Goal: Task Accomplishment & Management: Complete application form

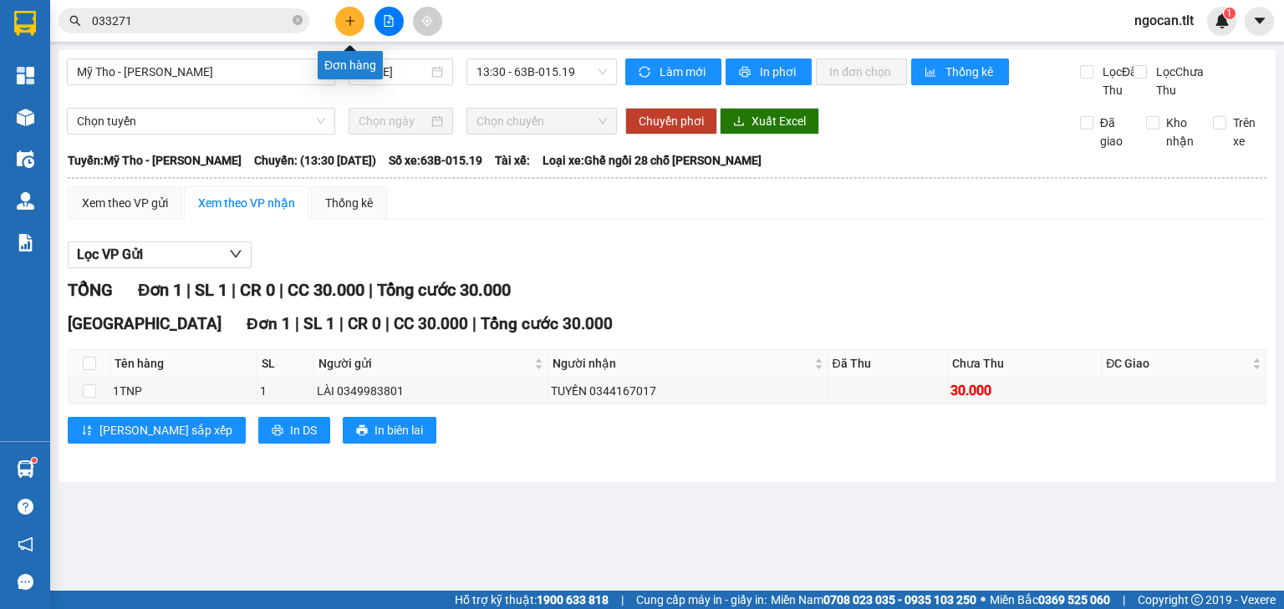
click at [350, 27] on button at bounding box center [349, 21] width 29 height 29
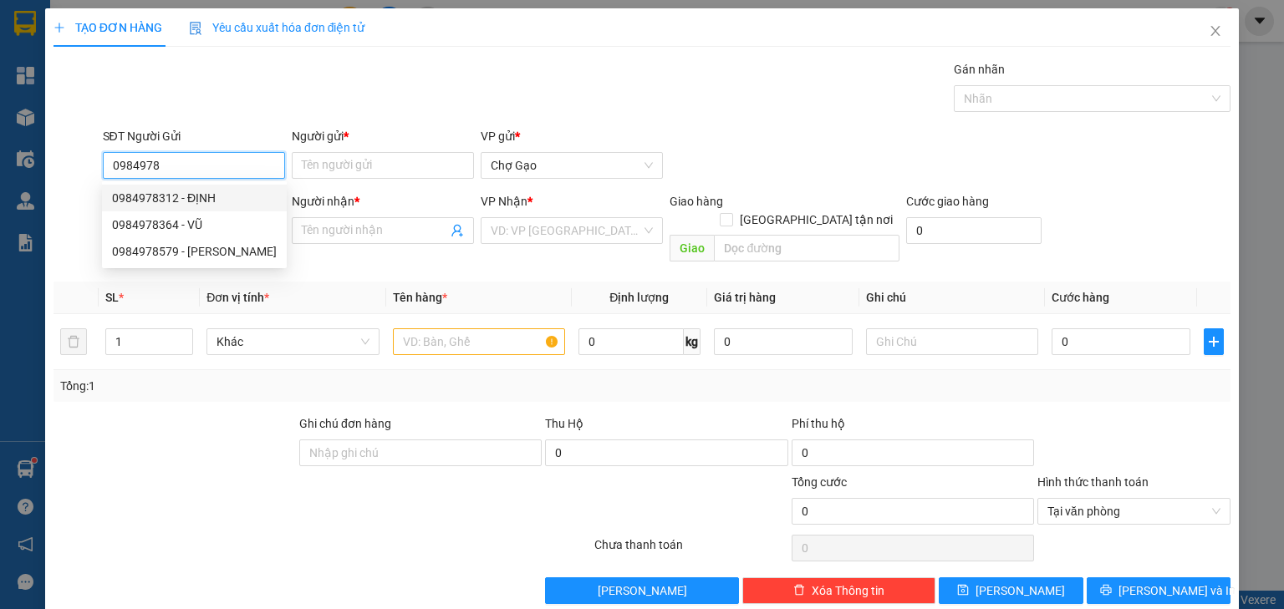
click at [146, 202] on div "0984978312 - ĐỊNH" at bounding box center [194, 198] width 165 height 18
type input "0984978312"
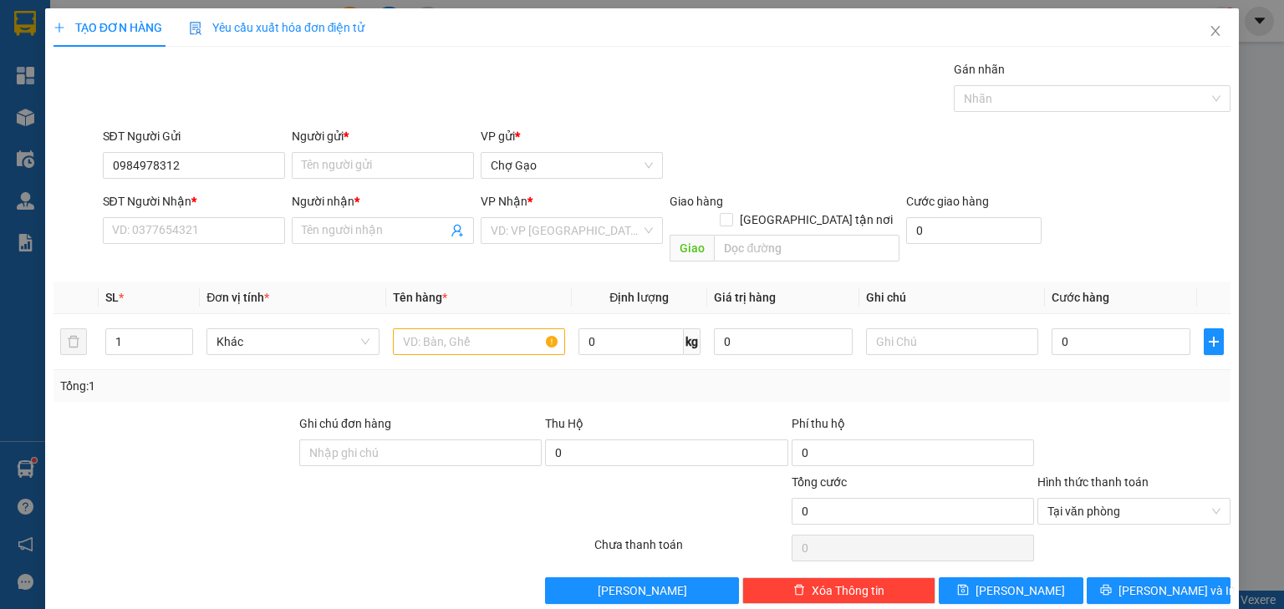
click at [169, 247] on div "SĐT Người Nhận * VD: 0377654321" at bounding box center [194, 221] width 182 height 58
click at [181, 240] on input "SĐT Người Nhận *" at bounding box center [194, 230] width 182 height 27
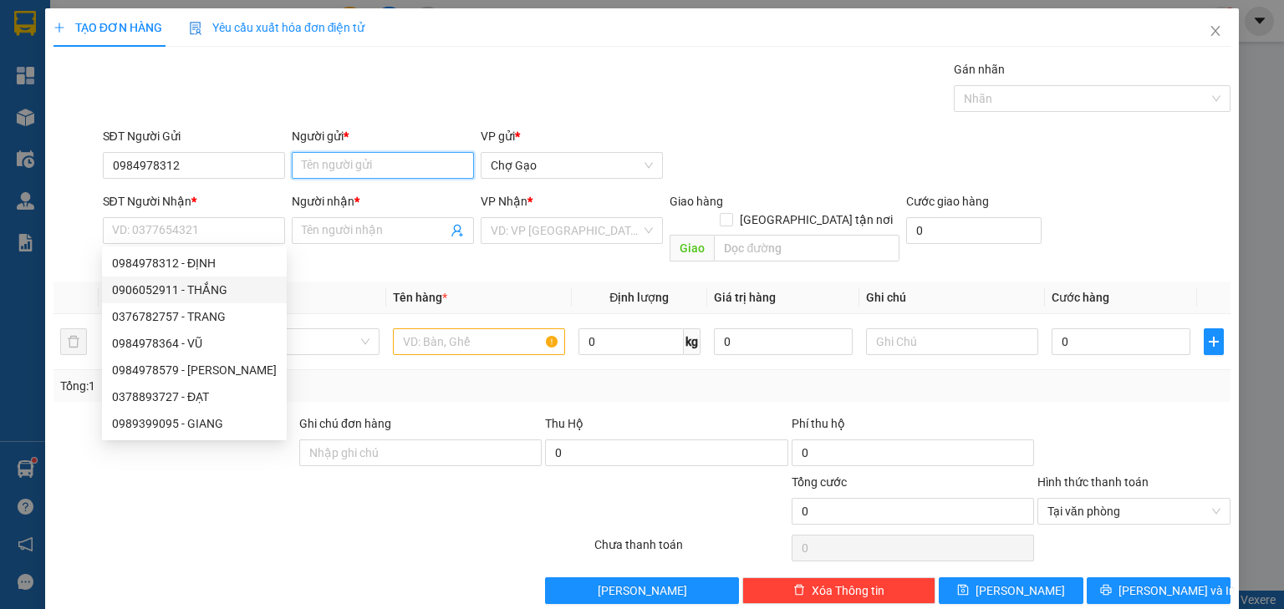
click at [364, 170] on input "Người gửi *" at bounding box center [383, 165] width 182 height 27
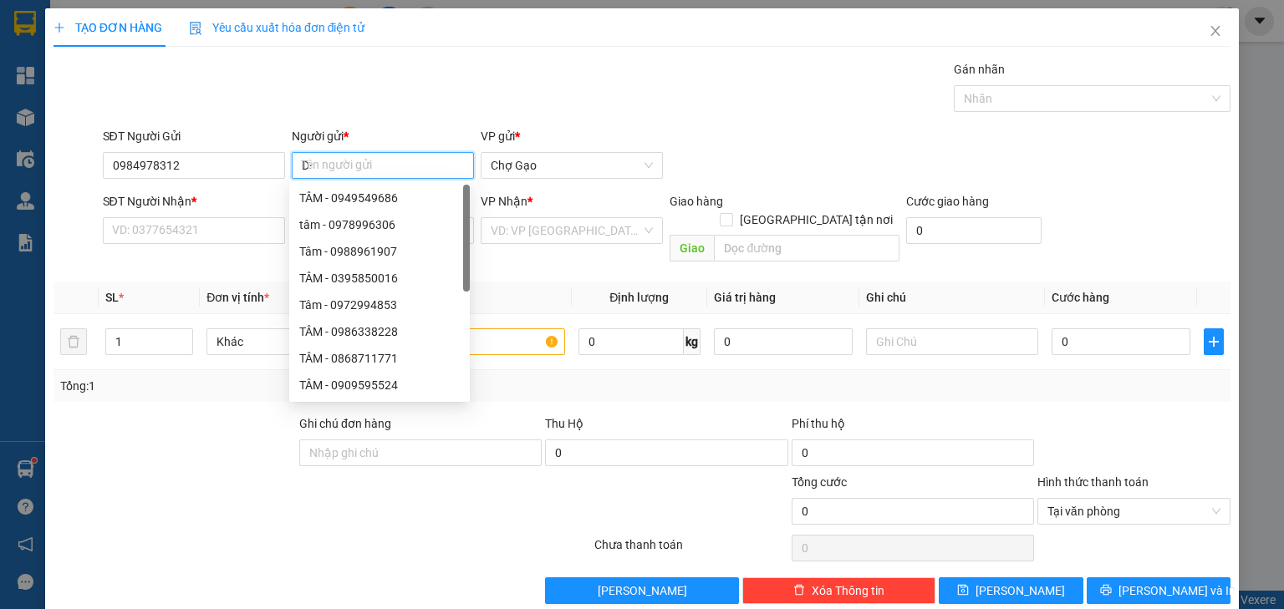
type input "D"
type input "ĐỊNH"
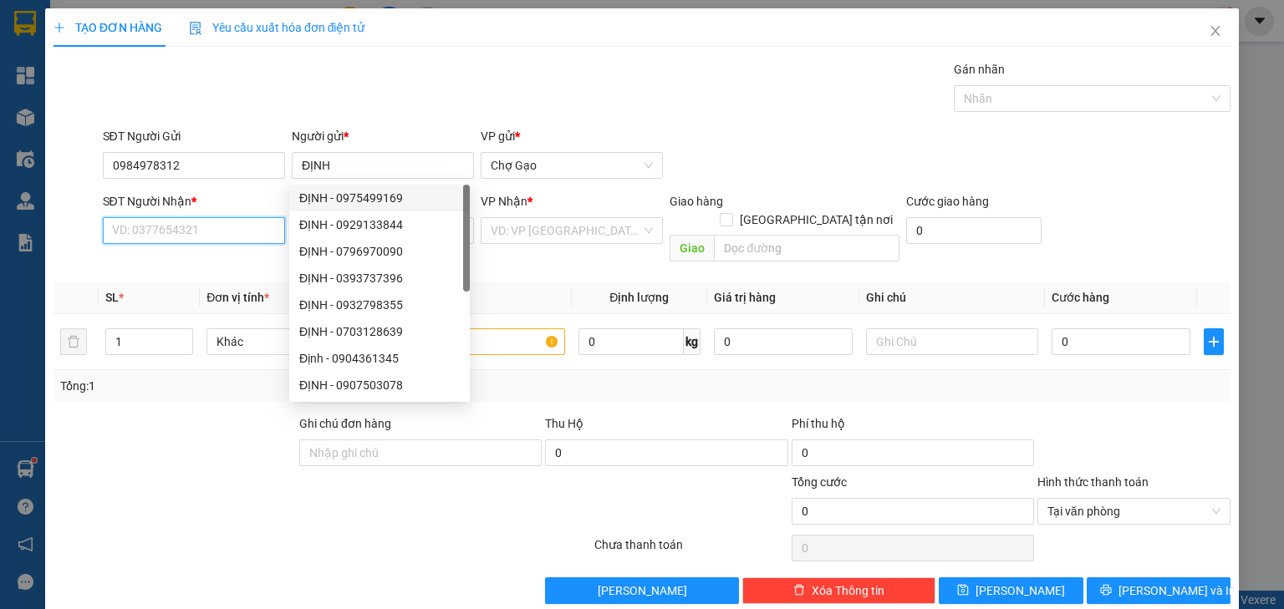
click at [170, 220] on input "SĐT Người Nhận *" at bounding box center [194, 230] width 182 height 27
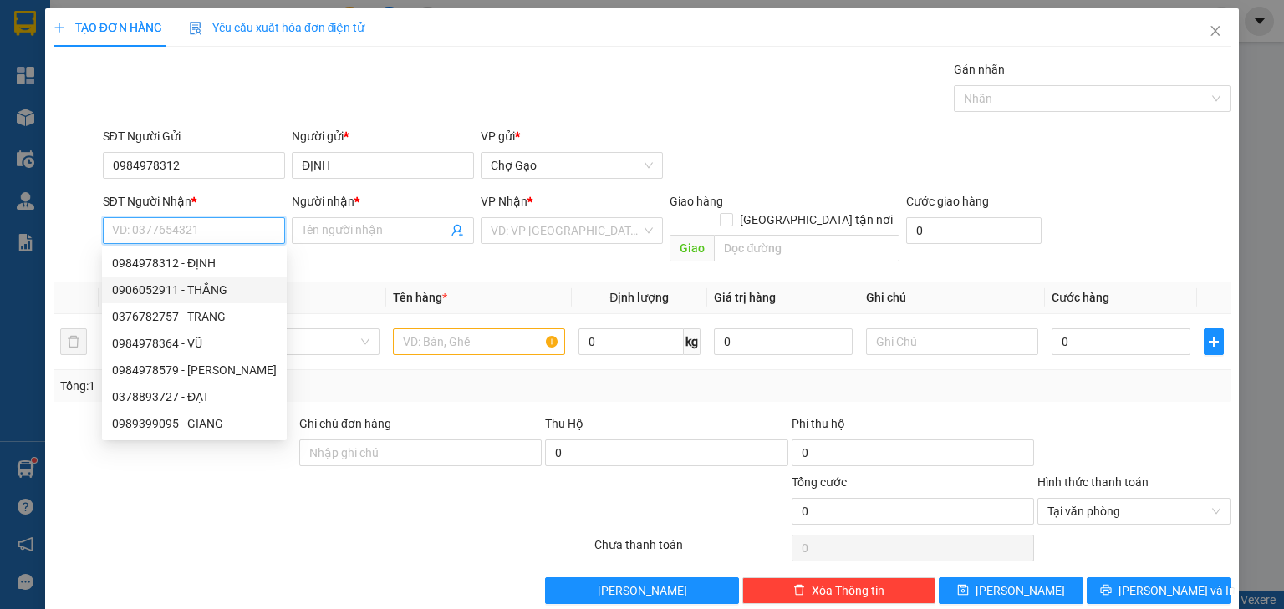
drag, startPoint x: 216, startPoint y: 290, endPoint x: 274, endPoint y: 293, distance: 57.8
click at [221, 289] on div "0906052911 - THẮNG" at bounding box center [194, 290] width 165 height 18
type input "0906052911"
type input "THẮNG"
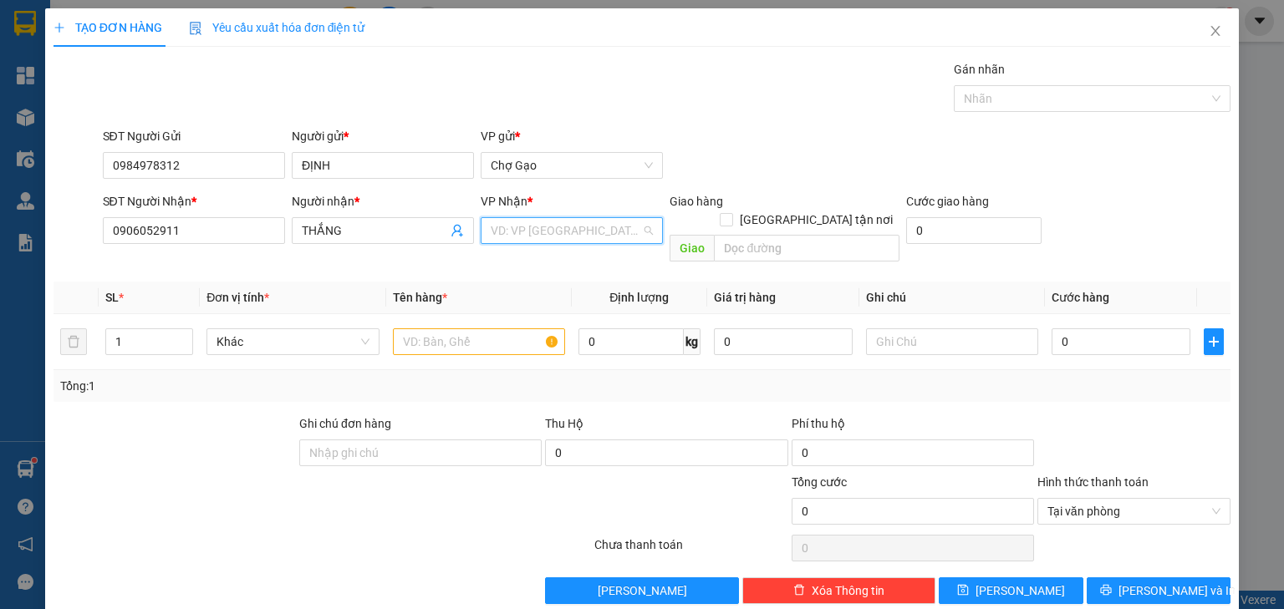
click at [553, 218] on input "search" at bounding box center [566, 230] width 150 height 25
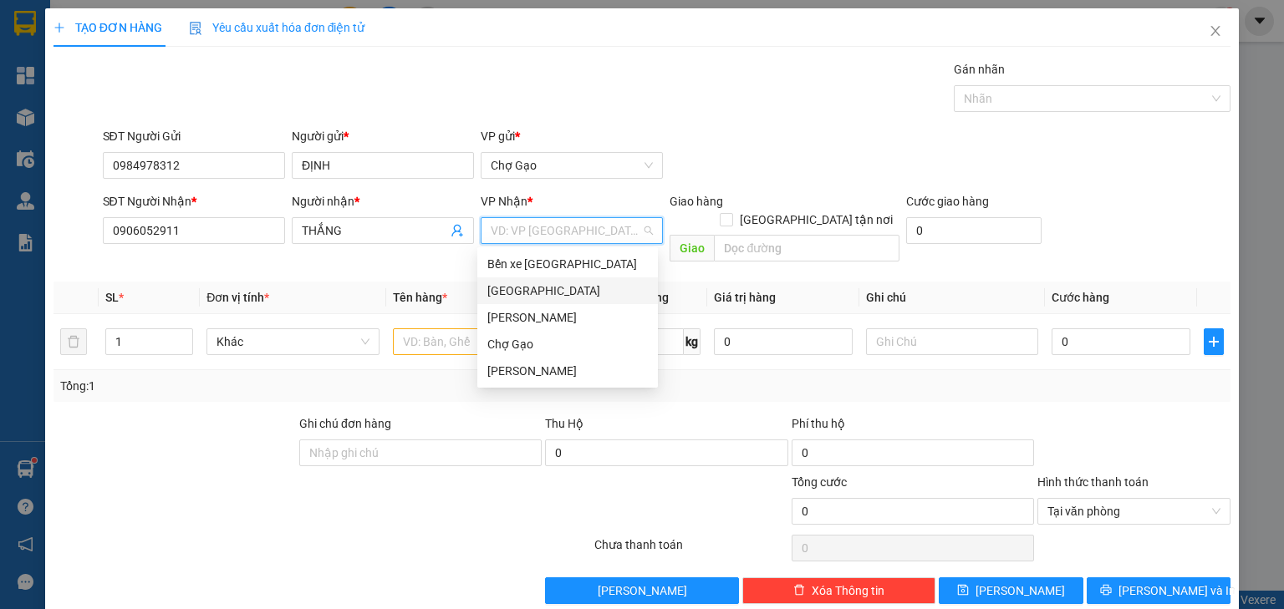
click at [493, 286] on div "[GEOGRAPHIC_DATA]" at bounding box center [567, 291] width 160 height 18
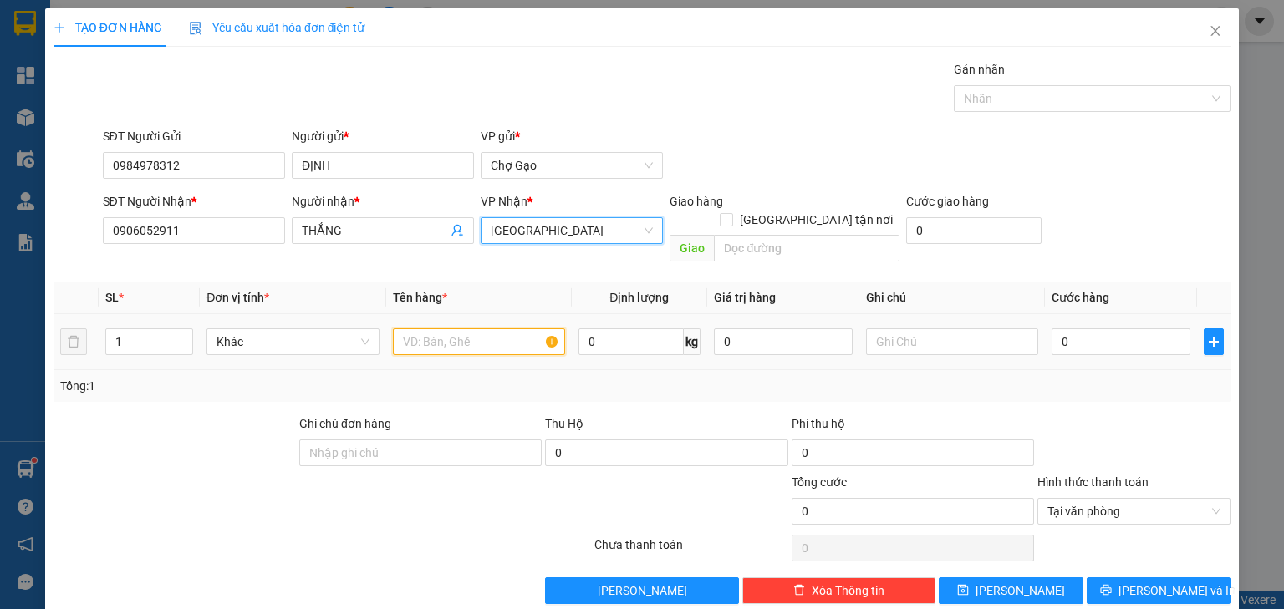
click at [434, 328] on input "text" at bounding box center [479, 341] width 172 height 27
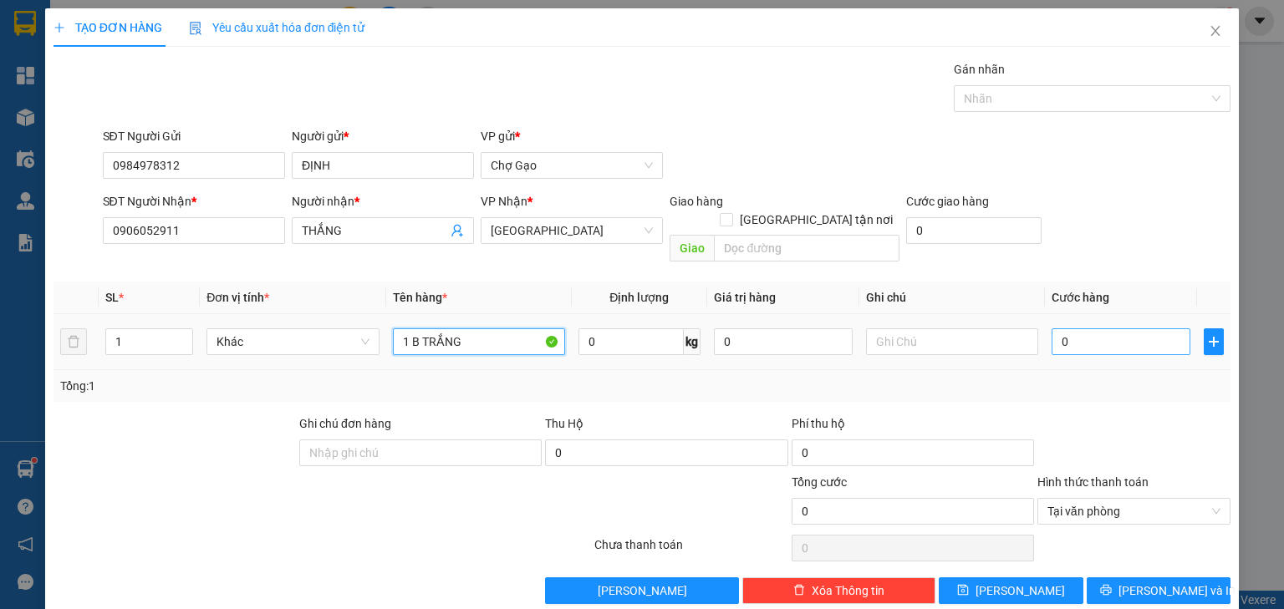
type input "1 B TRẮNG"
click at [1062, 334] on input "0" at bounding box center [1120, 341] width 139 height 27
click at [1070, 328] on input "0" at bounding box center [1120, 341] width 139 height 27
type input "3"
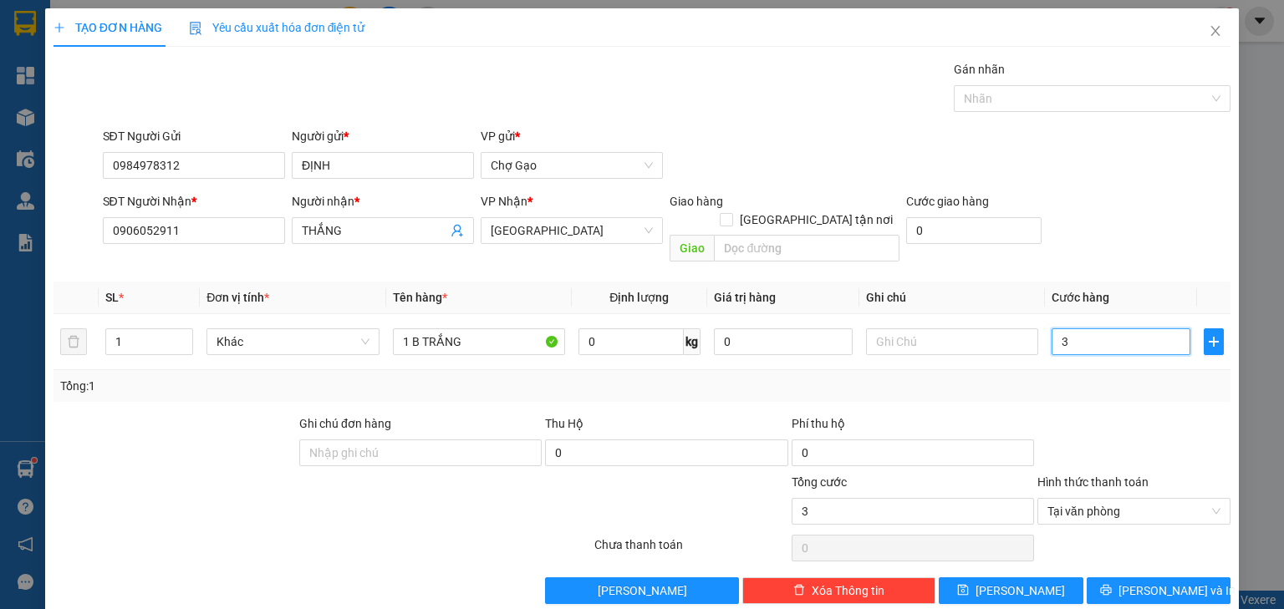
type input "35"
type input "35.000"
click at [1130, 577] on button "[PERSON_NAME] và In" at bounding box center [1158, 590] width 145 height 27
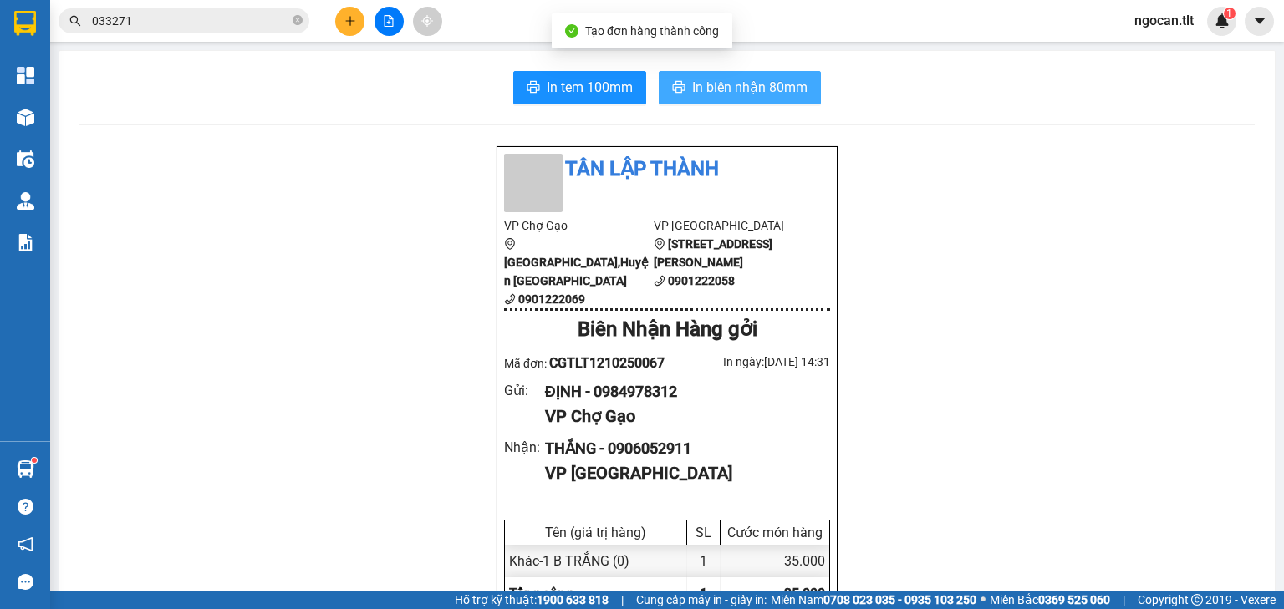
drag, startPoint x: 724, startPoint y: 76, endPoint x: 722, endPoint y: 90, distance: 14.3
click at [725, 76] on button "In biên nhận 80mm" at bounding box center [740, 87] width 162 height 33
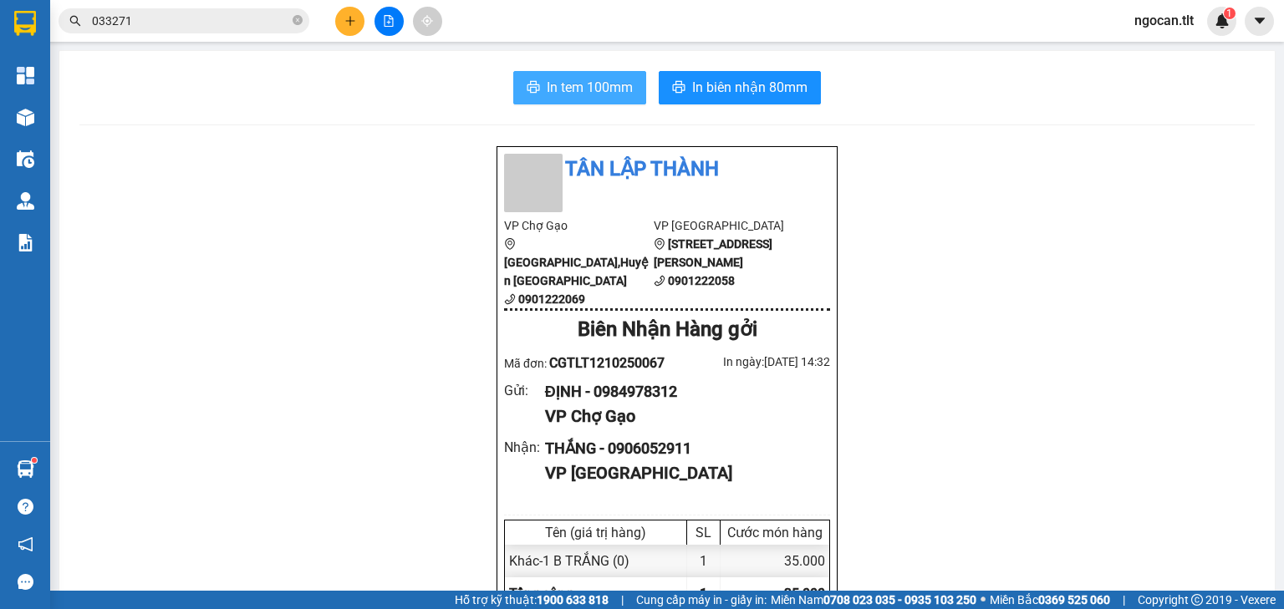
click at [584, 85] on span "In tem 100mm" at bounding box center [590, 87] width 86 height 21
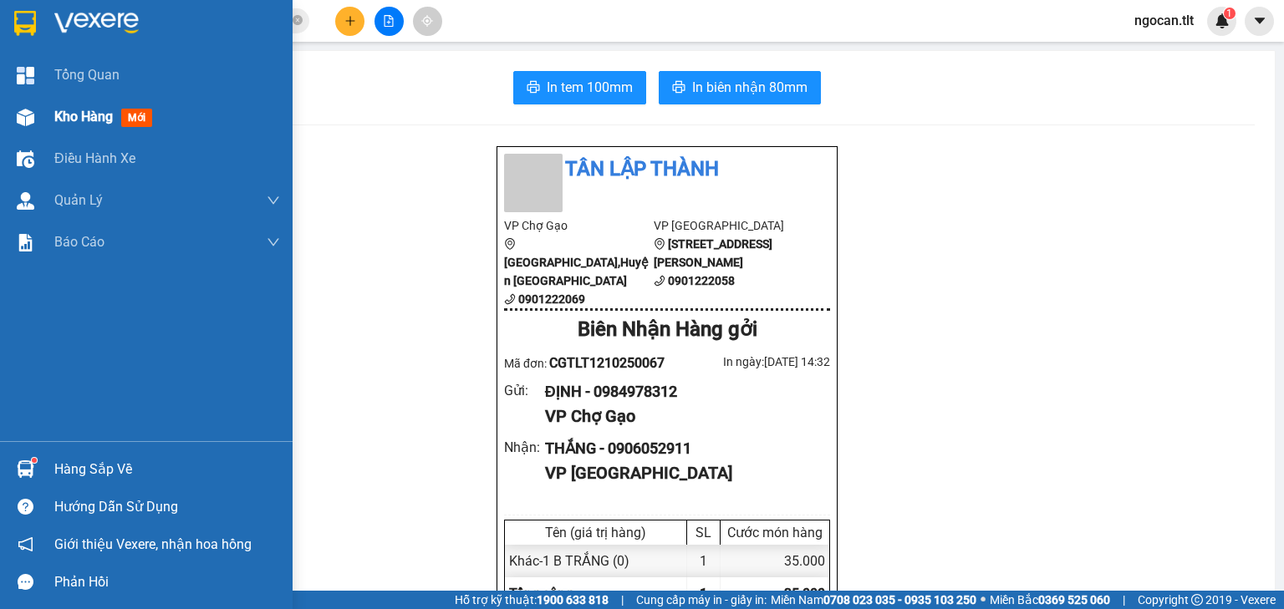
click at [50, 102] on div "Kho hàng mới" at bounding box center [146, 117] width 292 height 42
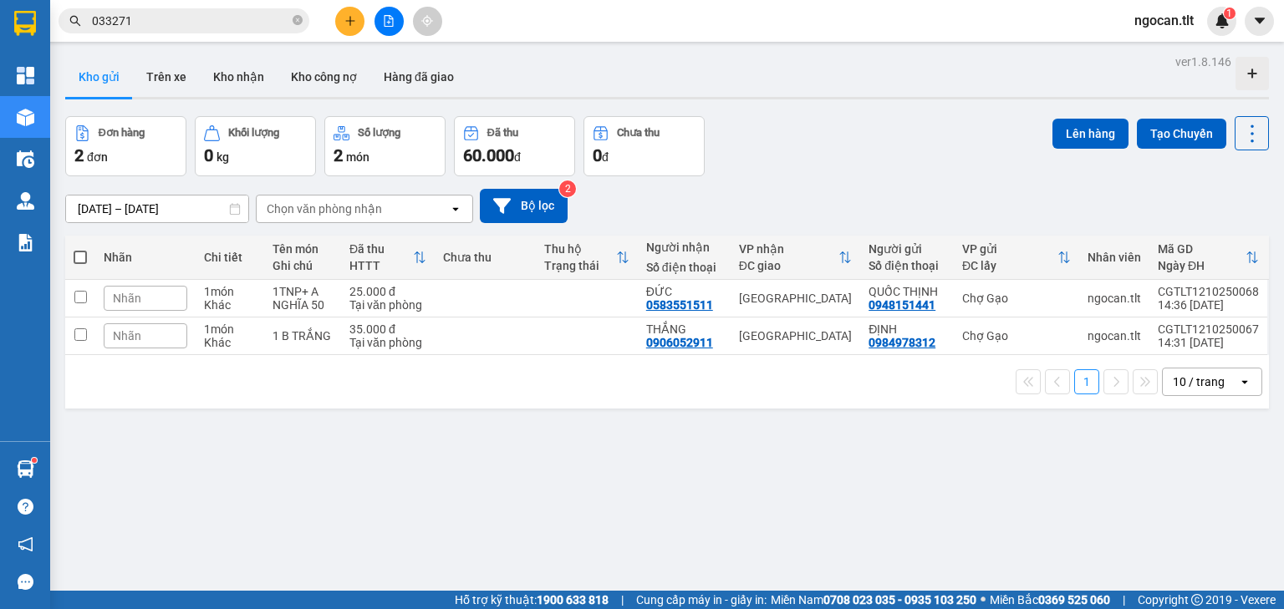
drag, startPoint x: 77, startPoint y: 251, endPoint x: 186, endPoint y: 261, distance: 109.9
click at [77, 252] on span at bounding box center [80, 257] width 13 height 13
click at [80, 249] on input "checkbox" at bounding box center [80, 249] width 0 height 0
checkbox input "true"
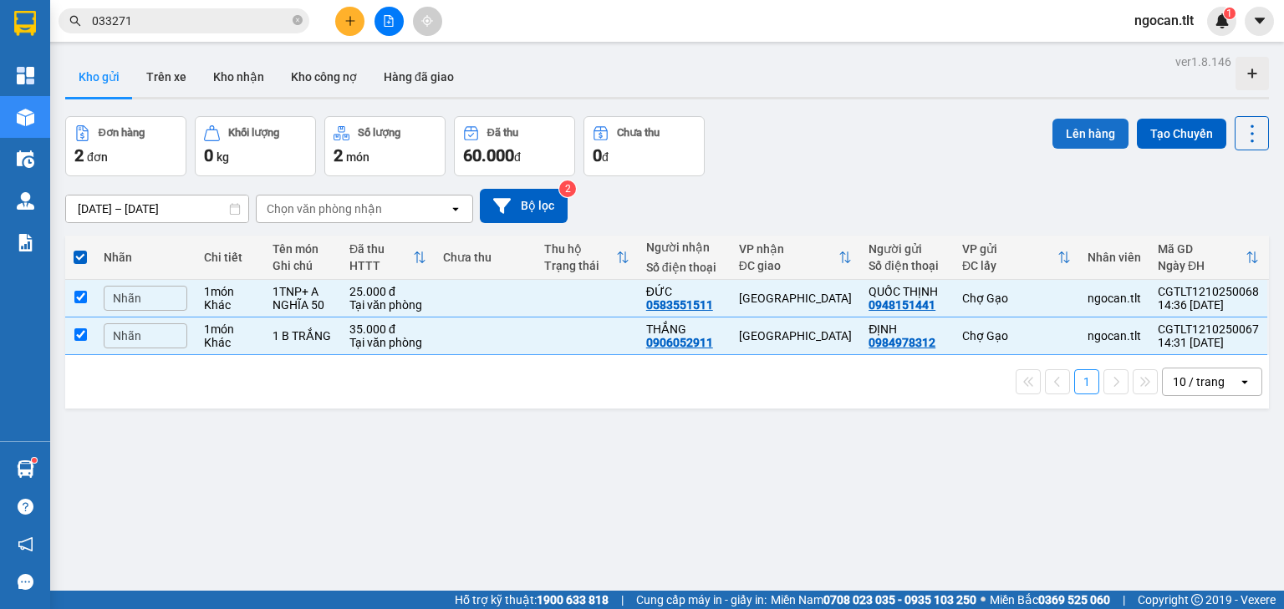
click at [1083, 142] on button "Lên hàng" at bounding box center [1090, 134] width 76 height 30
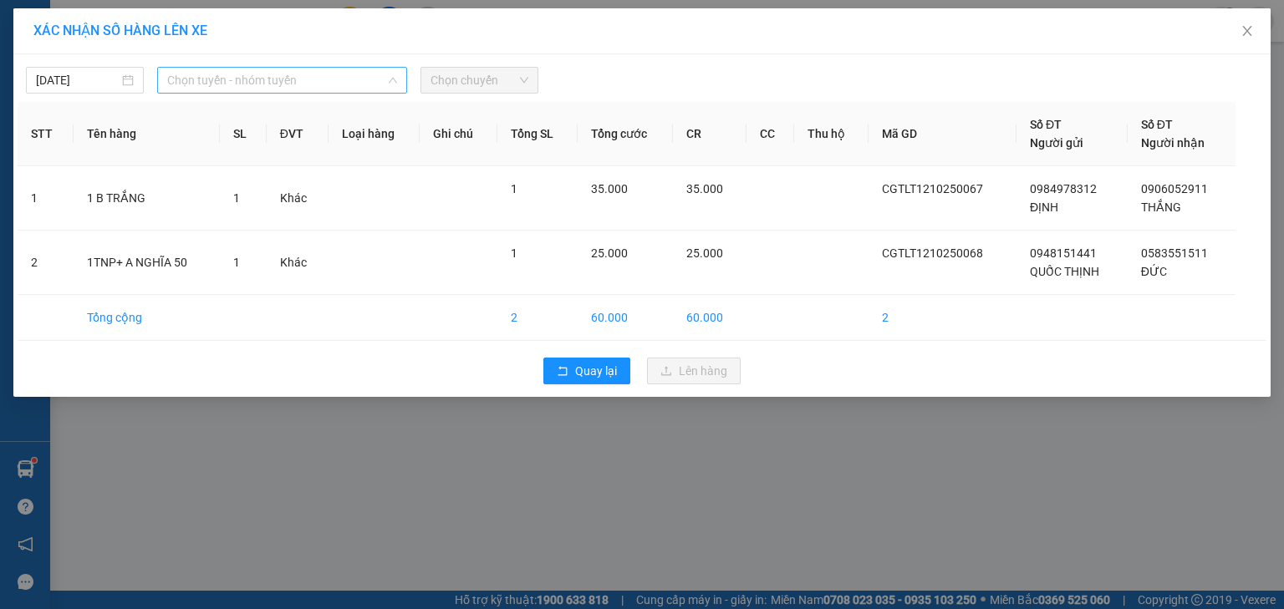
drag, startPoint x: 287, startPoint y: 80, endPoint x: 261, endPoint y: 140, distance: 65.1
click at [288, 83] on span "Chọn tuyến - nhóm tuyến" at bounding box center [282, 80] width 230 height 25
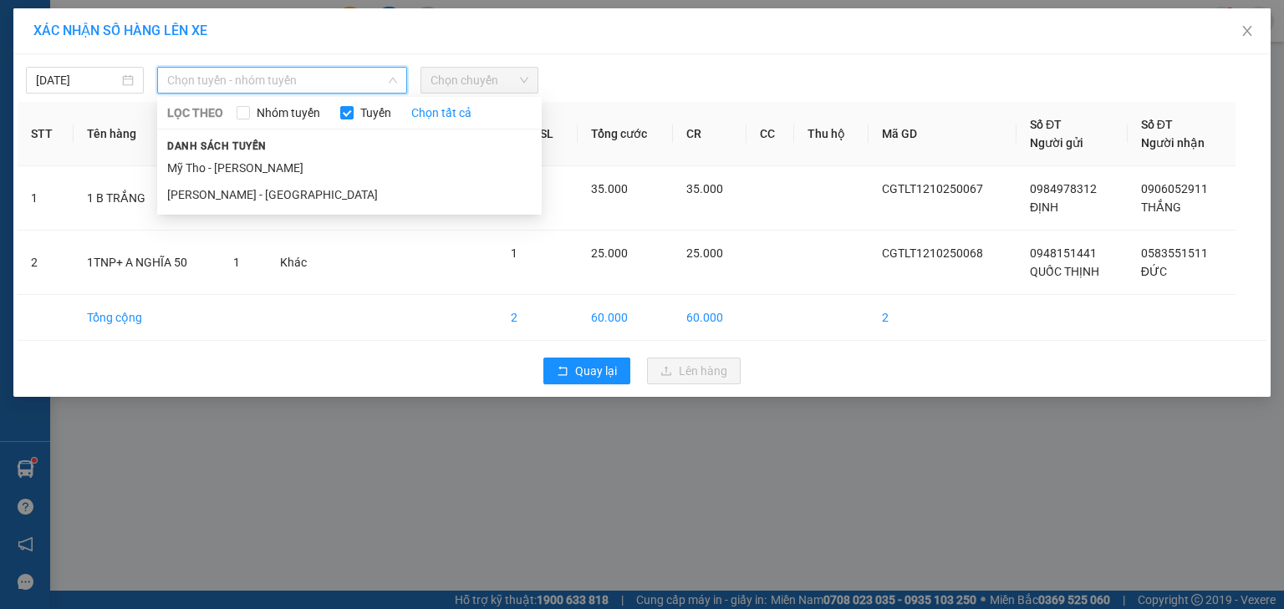
drag, startPoint x: 231, startPoint y: 166, endPoint x: 491, endPoint y: 125, distance: 263.1
click at [237, 166] on li "Mỹ Tho - [PERSON_NAME]" at bounding box center [349, 168] width 384 height 27
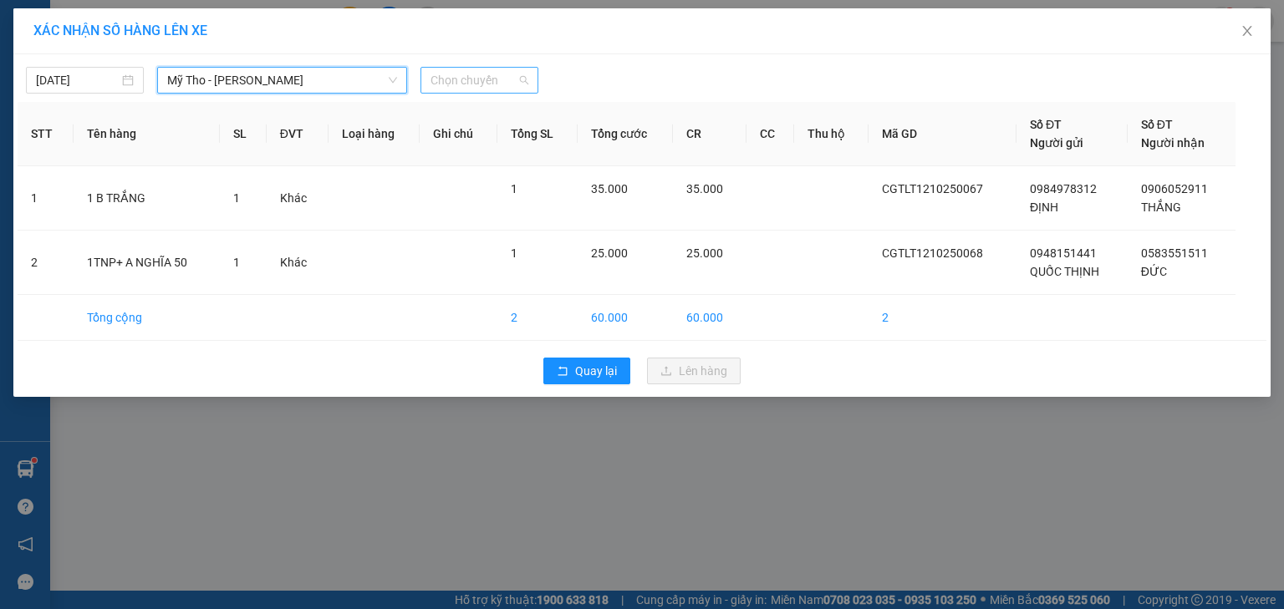
click at [494, 84] on span "Chọn chuyến" at bounding box center [479, 80] width 98 height 25
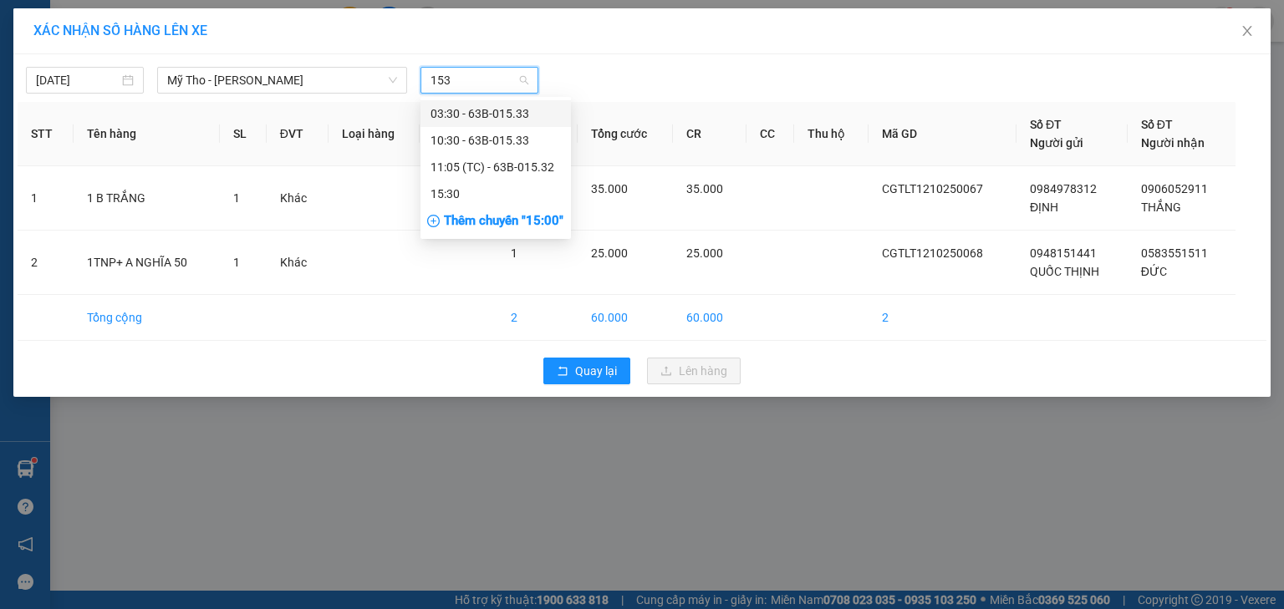
type input "1530"
drag, startPoint x: 505, startPoint y: 114, endPoint x: 537, endPoint y: 114, distance: 32.6
click at [508, 114] on div "15:30" at bounding box center [495, 113] width 130 height 18
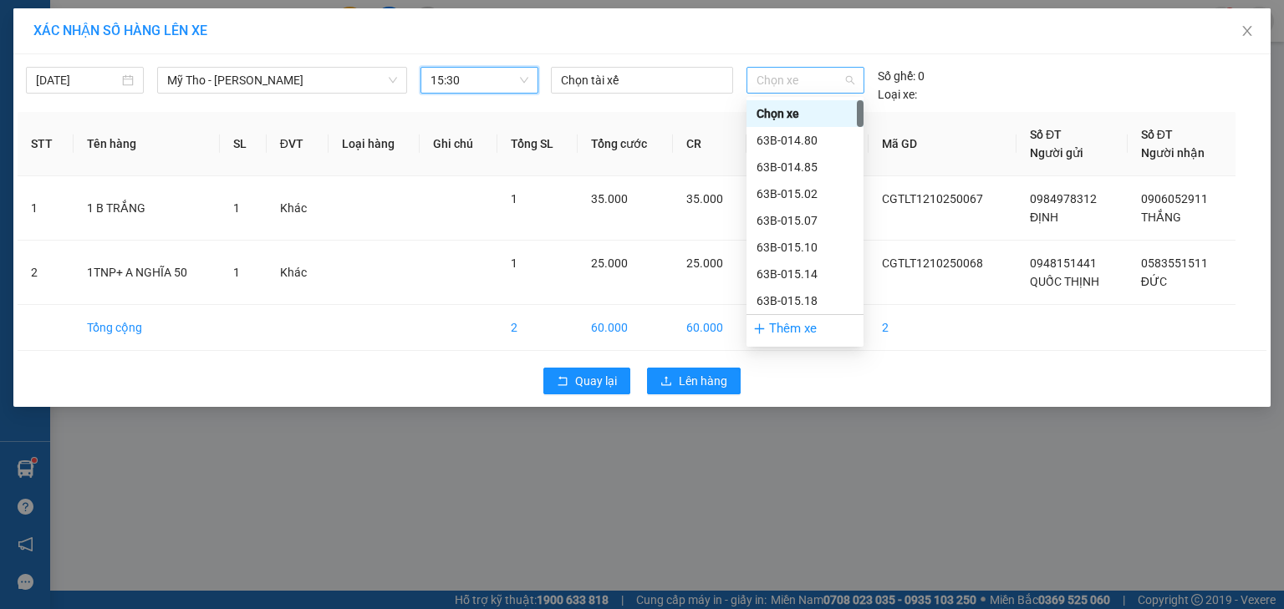
click at [843, 70] on span "Chọn xe" at bounding box center [804, 80] width 97 height 25
type input "7"
type input "83"
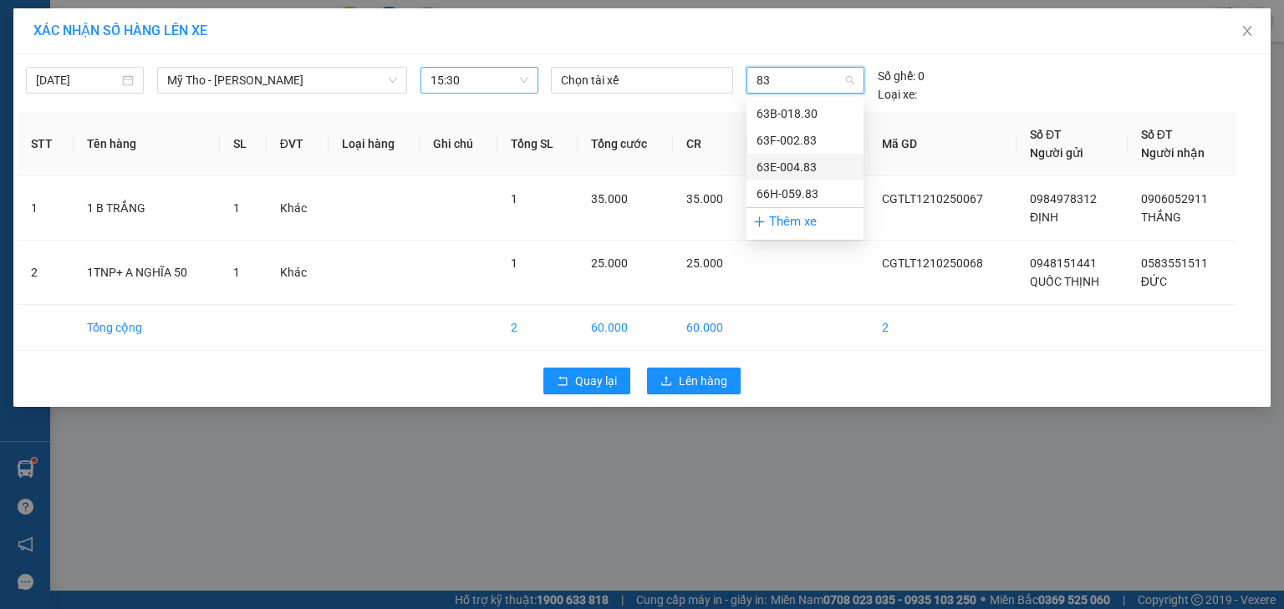
click at [819, 168] on div "63E-004.83" at bounding box center [804, 167] width 97 height 18
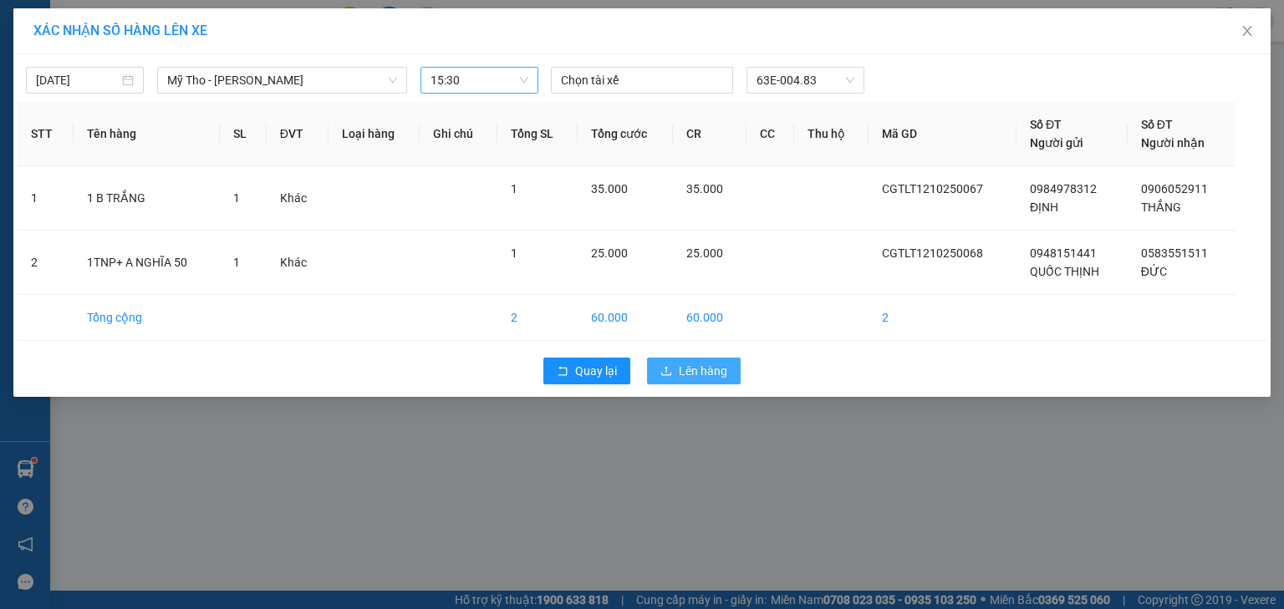
drag, startPoint x: 685, startPoint y: 364, endPoint x: 717, endPoint y: 374, distance: 33.3
click at [685, 364] on span "Lên hàng" at bounding box center [703, 371] width 48 height 18
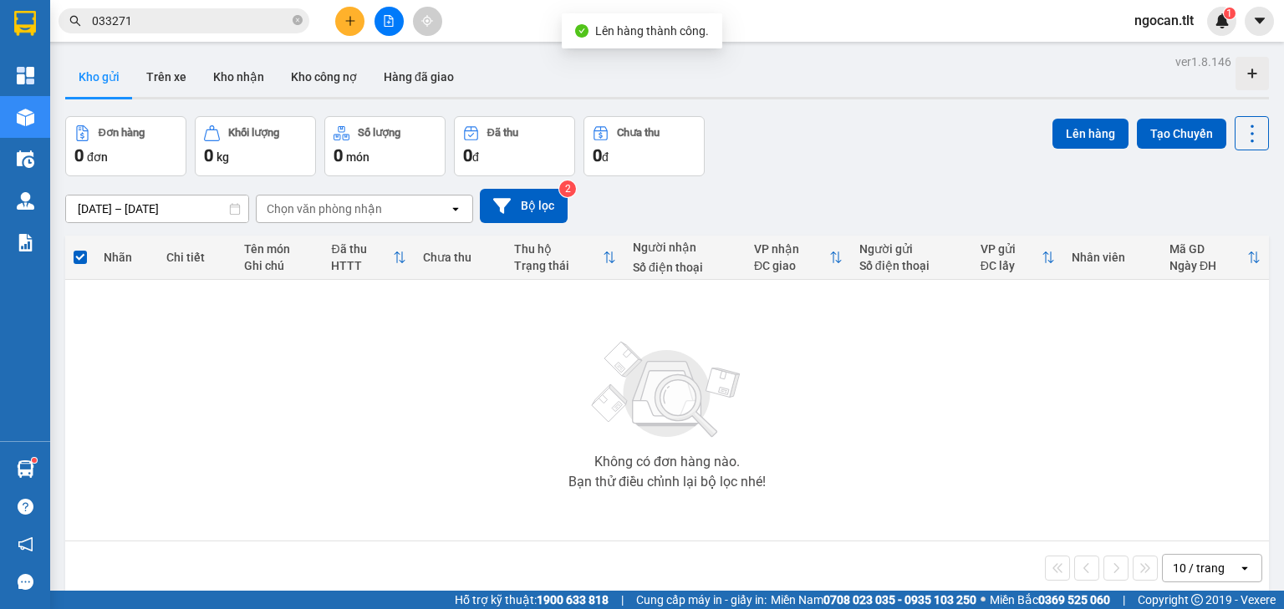
click at [394, 21] on button at bounding box center [388, 21] width 29 height 29
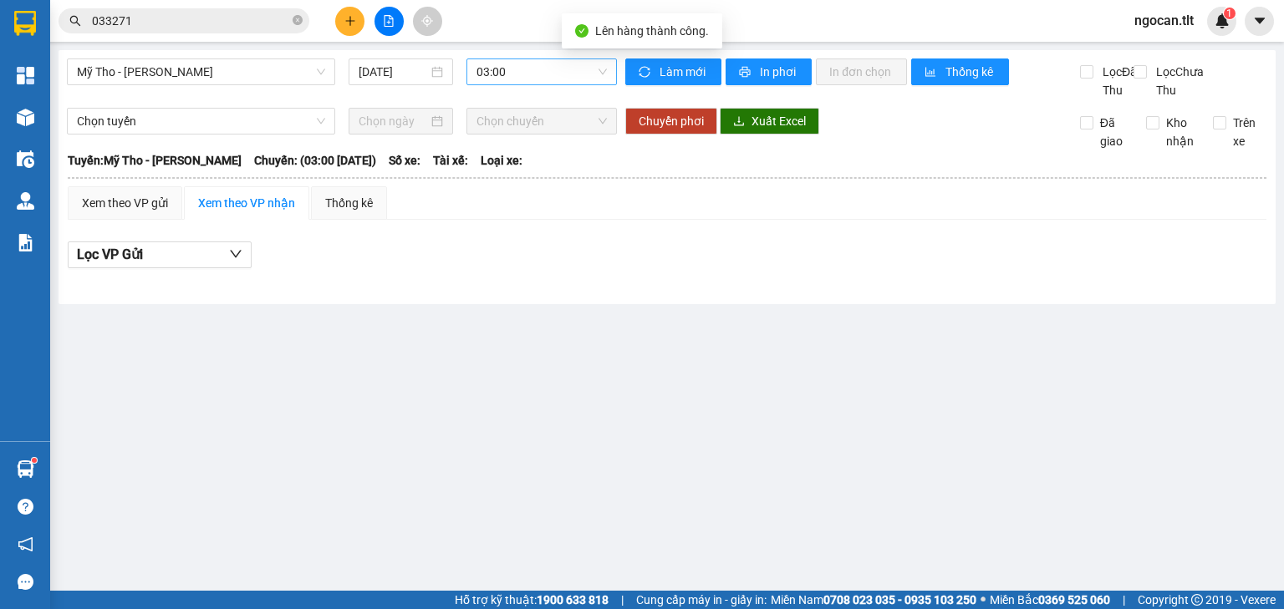
click at [528, 74] on span "03:00" at bounding box center [541, 71] width 131 height 25
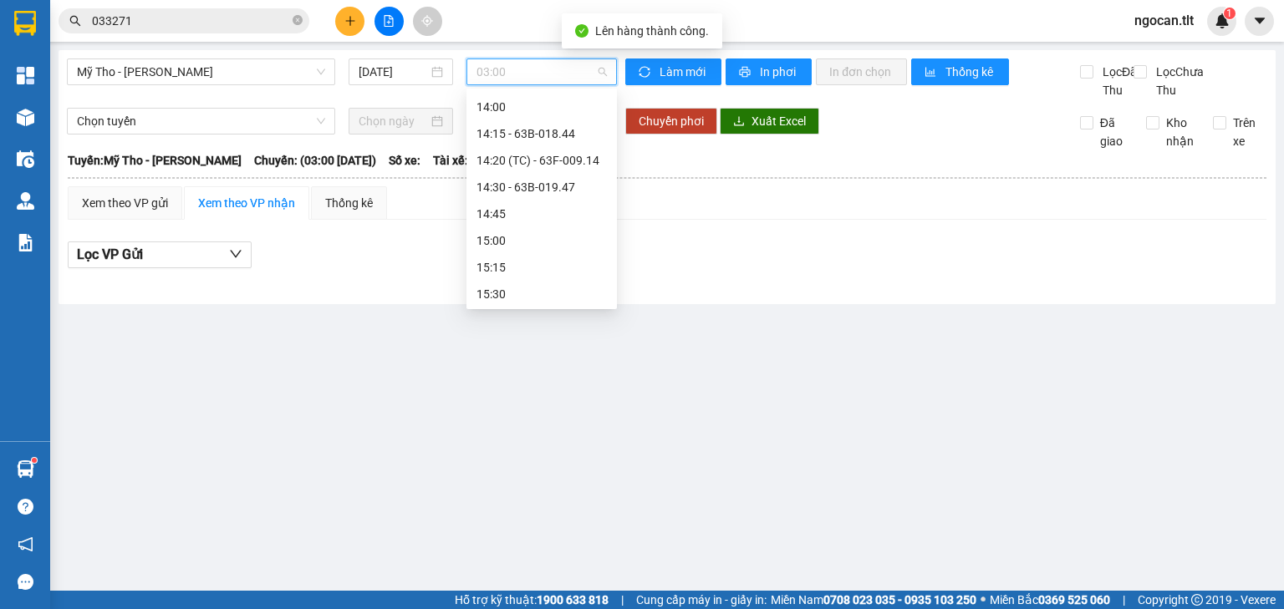
scroll to position [1859, 0]
click at [501, 276] on div "15:30" at bounding box center [541, 279] width 130 height 18
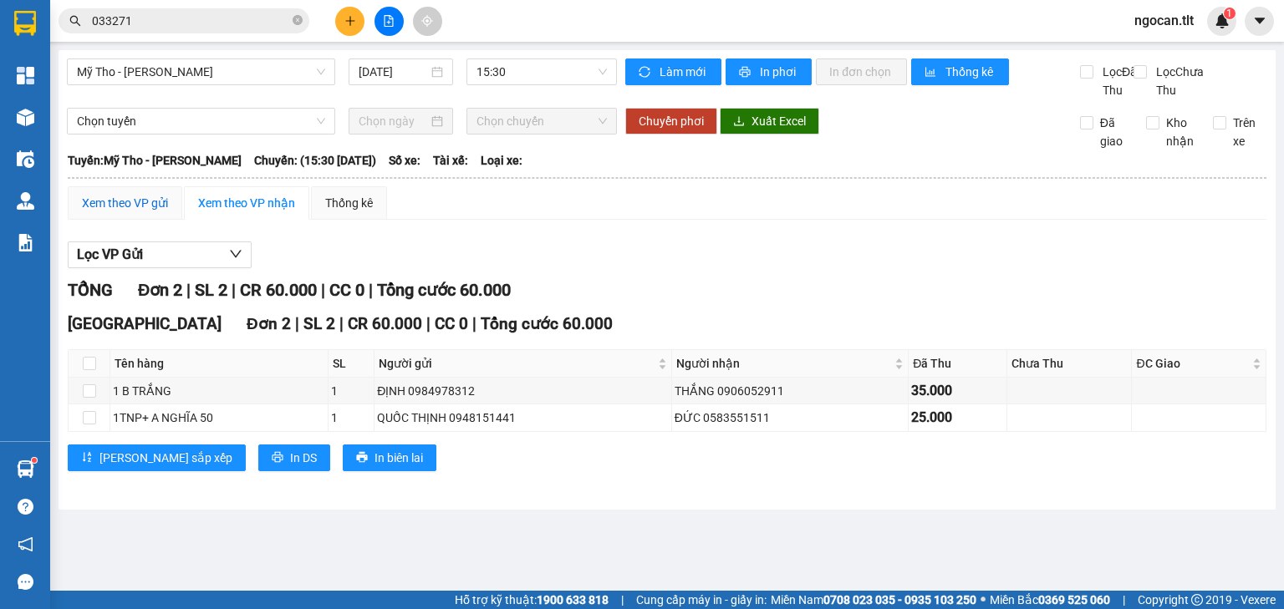
drag, startPoint x: 107, startPoint y: 218, endPoint x: 181, endPoint y: 257, distance: 83.4
click at [110, 212] on div "Xem theo VP gửi" at bounding box center [125, 203] width 86 height 18
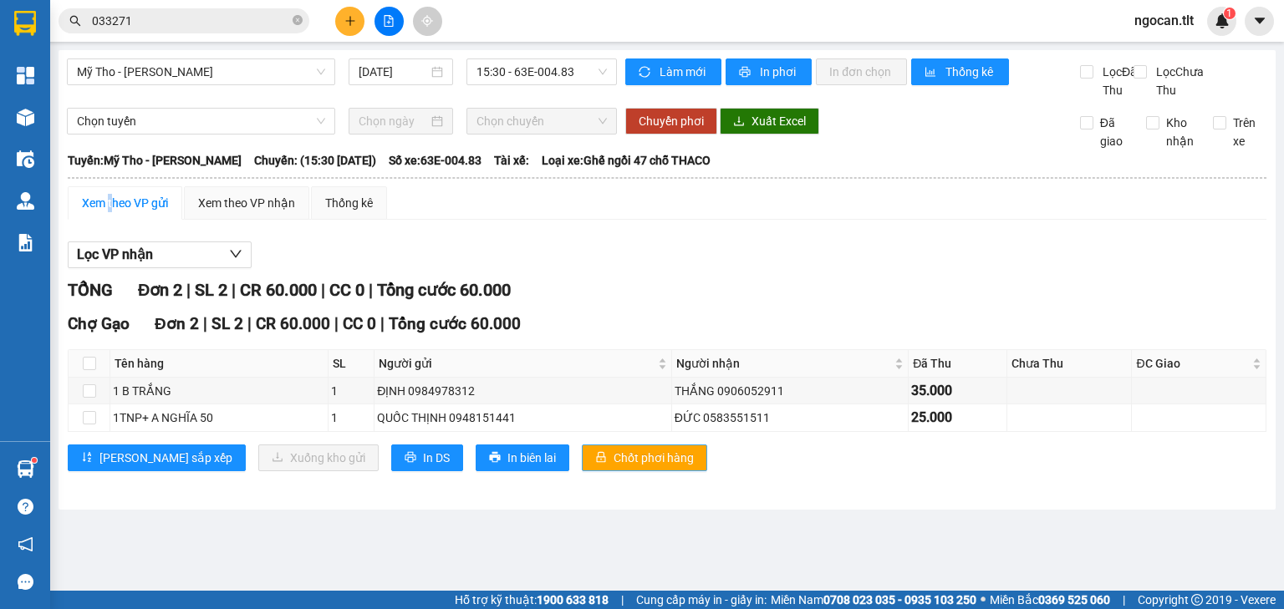
click at [613, 467] on span "Chốt phơi hàng" at bounding box center [653, 458] width 80 height 18
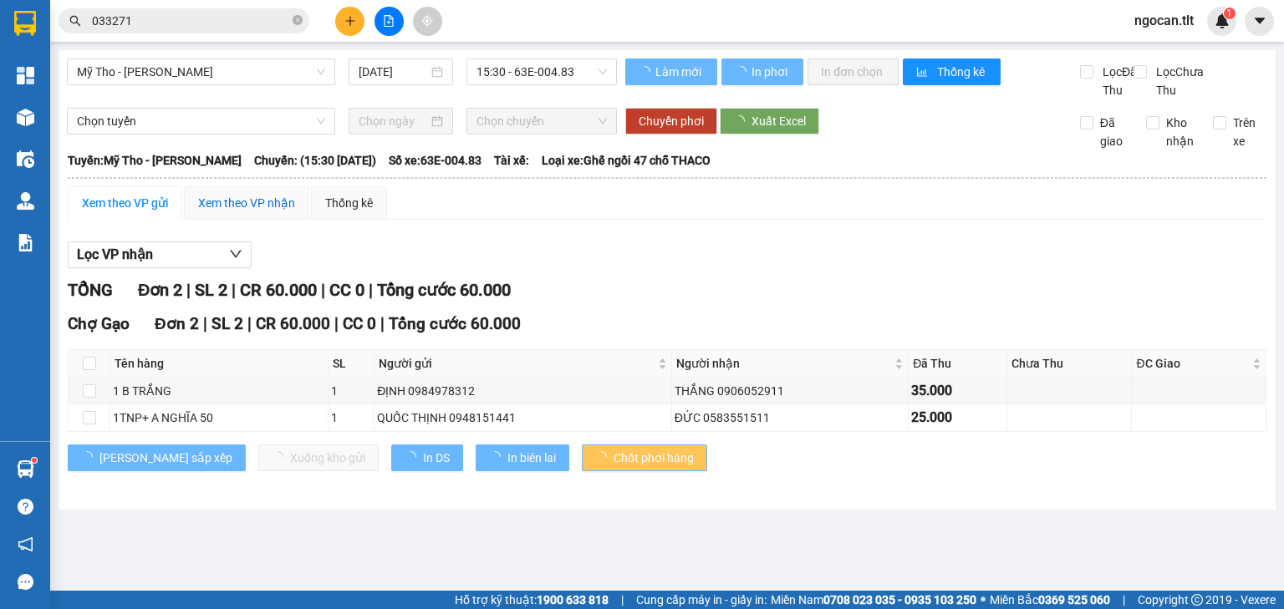
drag, startPoint x: 220, startPoint y: 226, endPoint x: 240, endPoint y: 289, distance: 65.8
click at [221, 212] on div "Xem theo VP nhận" at bounding box center [246, 203] width 97 height 18
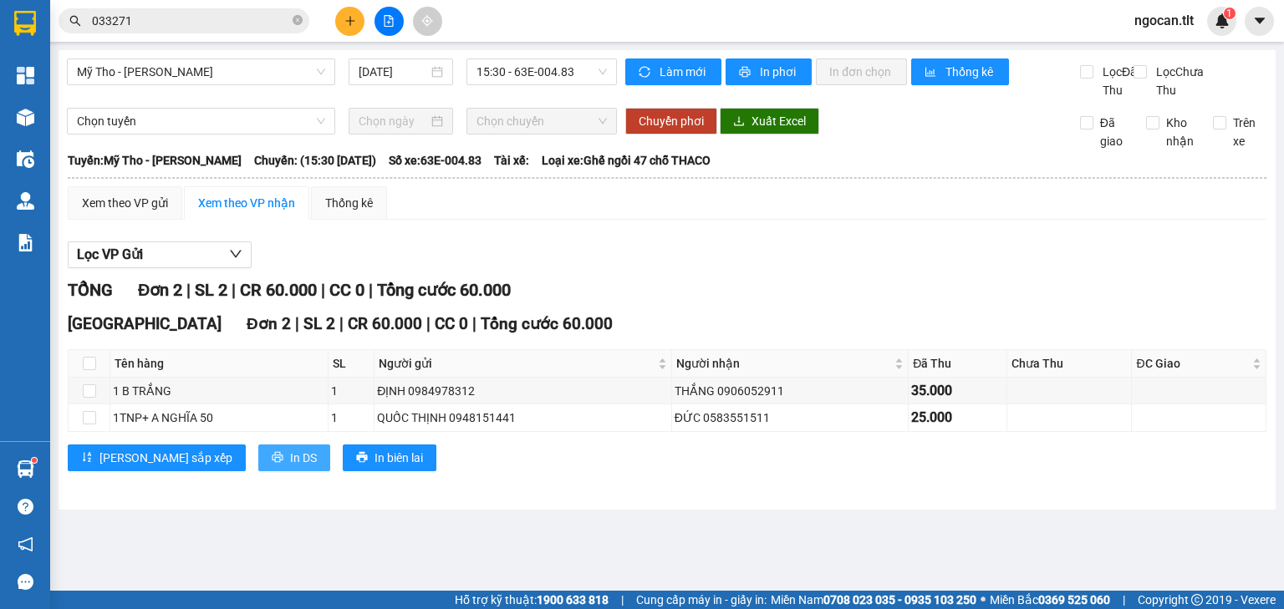
click at [258, 471] on button "In DS" at bounding box center [294, 458] width 72 height 27
click at [181, 32] on span "033271" at bounding box center [183, 20] width 251 height 25
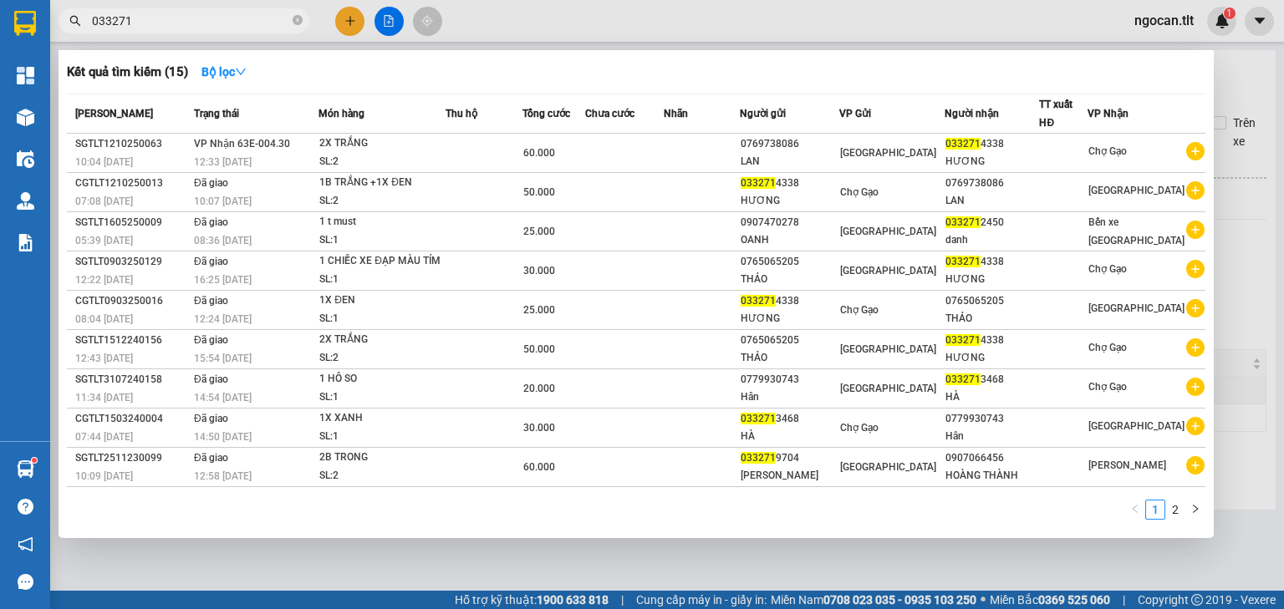
click at [187, 27] on input "033271" at bounding box center [190, 21] width 197 height 18
click at [186, 28] on input "033271" at bounding box center [190, 21] width 197 height 18
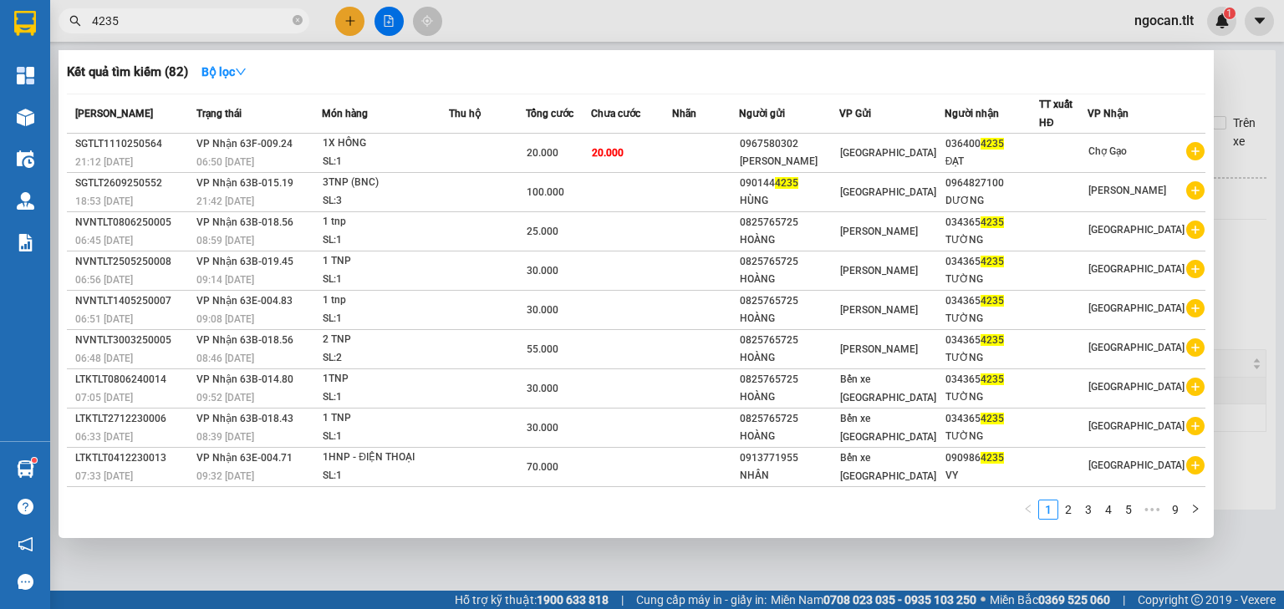
type input "4235"
